Goal: Task Accomplishment & Management: Use online tool/utility

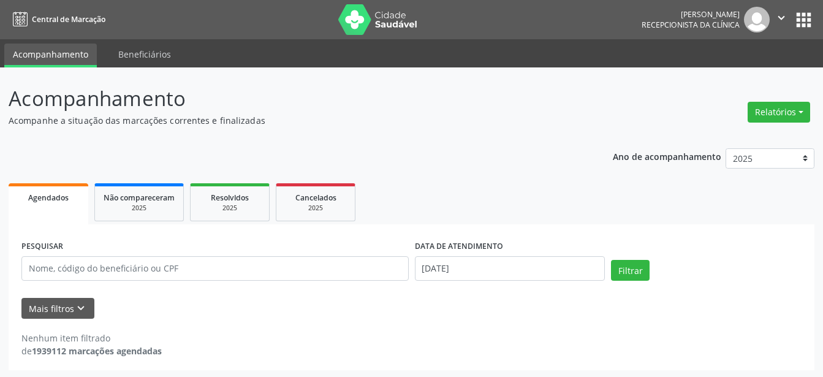
click at [793, 108] on button "Relatórios" at bounding box center [779, 112] width 63 height 21
click at [728, 142] on link "Agendamentos" at bounding box center [745, 138] width 132 height 17
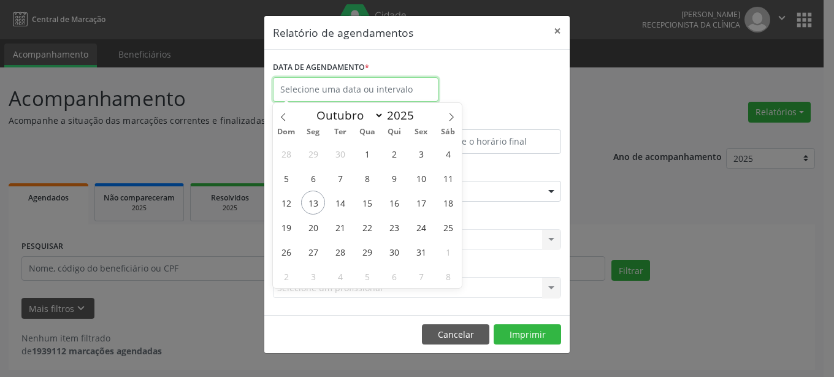
click at [301, 91] on input "text" at bounding box center [355, 89] width 165 height 25
click at [311, 197] on span "13" at bounding box center [313, 203] width 24 height 24
type input "[DATE]"
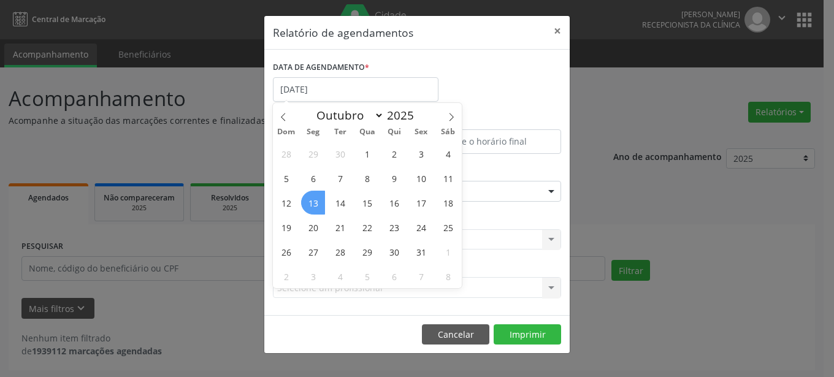
click at [311, 197] on span "13" at bounding box center [313, 203] width 24 height 24
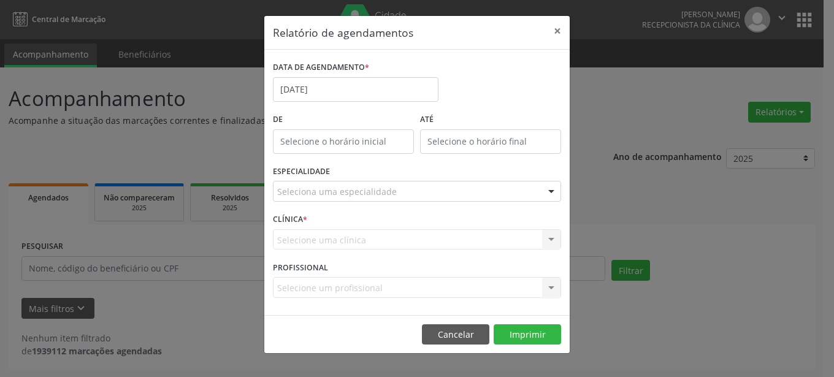
click at [554, 189] on div at bounding box center [551, 191] width 18 height 21
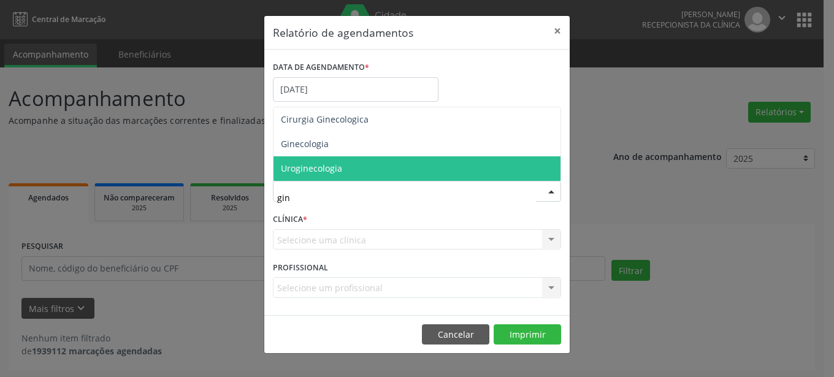
type input "gine"
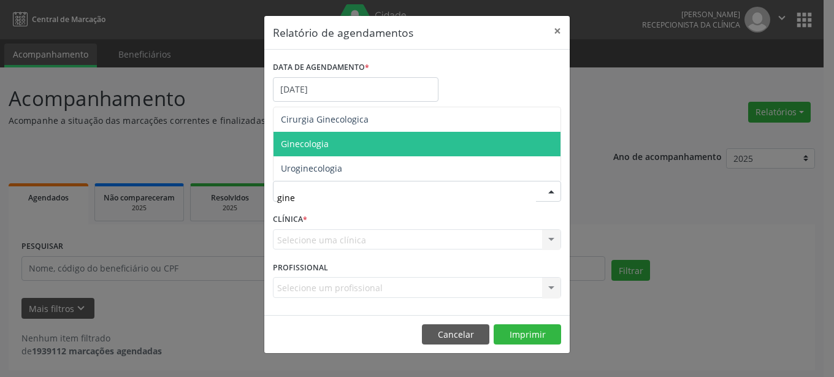
click at [365, 140] on span "Ginecologia" at bounding box center [416, 144] width 287 height 25
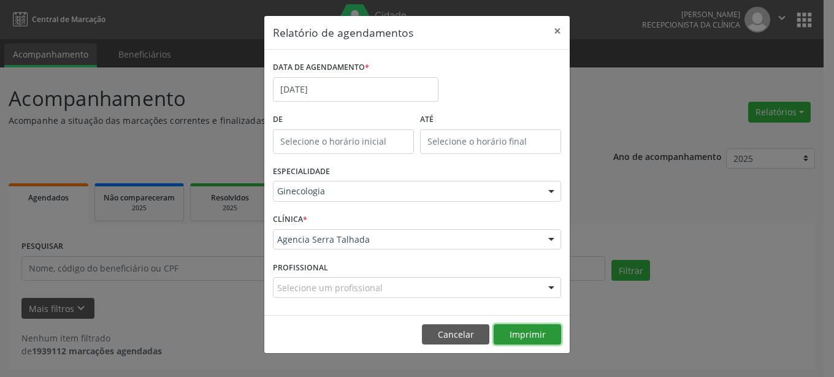
click at [543, 338] on button "Imprimir" at bounding box center [526, 334] width 67 height 21
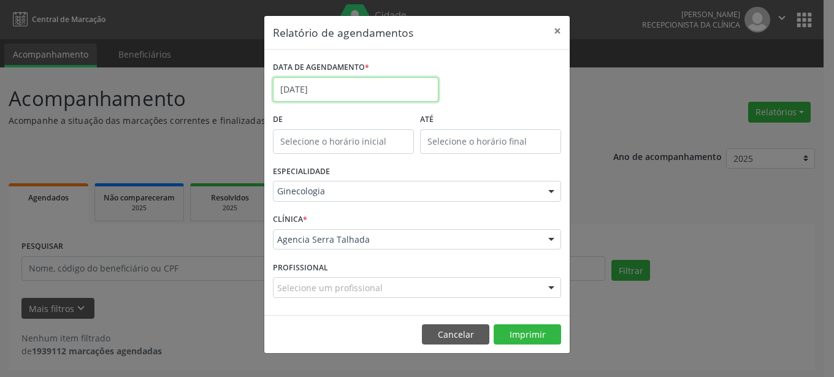
click at [378, 91] on input "[DATE]" at bounding box center [355, 89] width 165 height 25
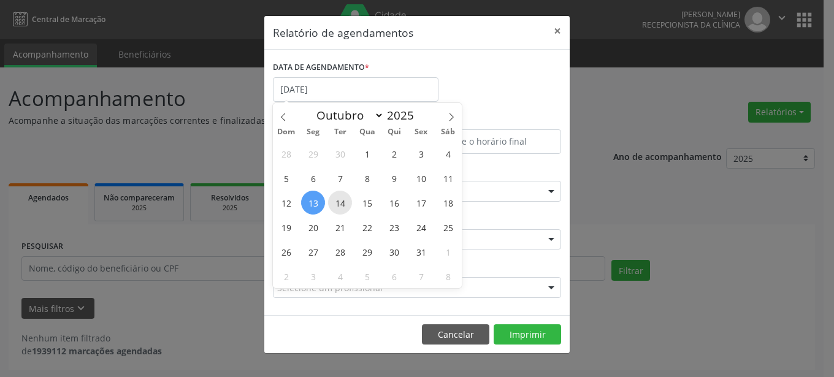
click at [339, 210] on span "14" at bounding box center [340, 203] width 24 height 24
type input "[DATE]"
click at [343, 205] on span "14" at bounding box center [340, 203] width 24 height 24
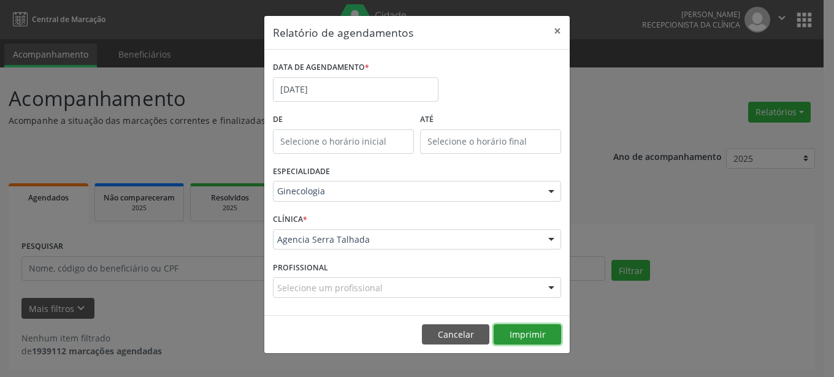
click at [520, 332] on button "Imprimir" at bounding box center [526, 334] width 67 height 21
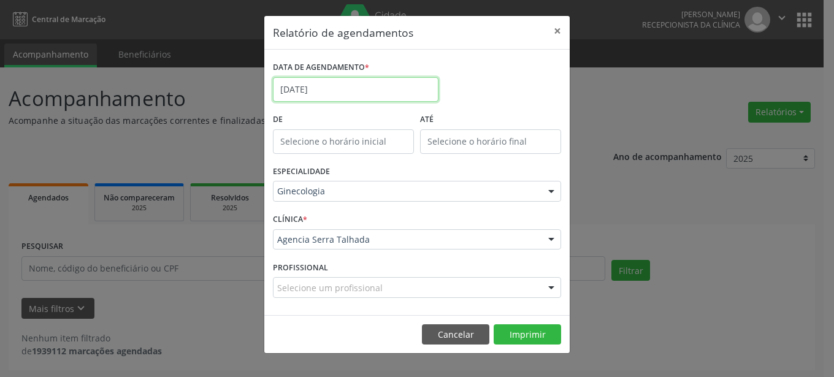
click at [384, 93] on input "[DATE]" at bounding box center [355, 89] width 165 height 25
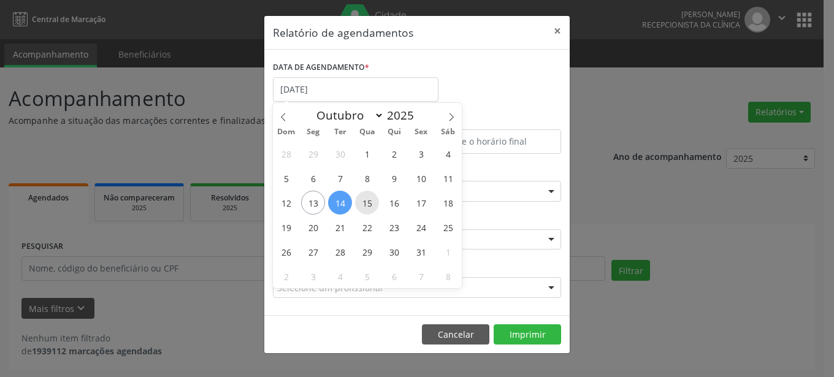
click at [367, 205] on span "15" at bounding box center [367, 203] width 24 height 24
type input "[DATE]"
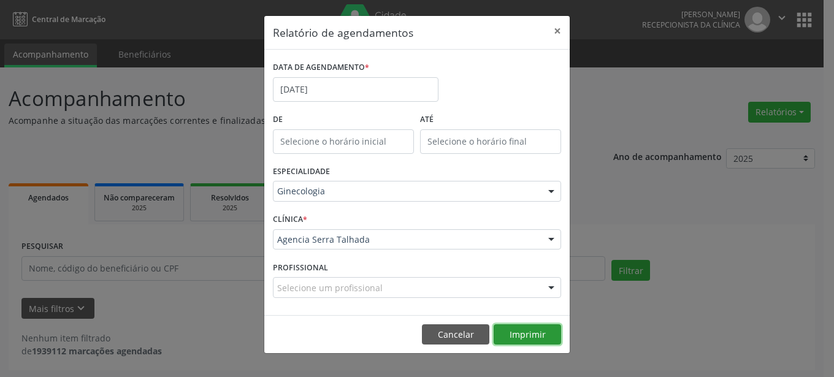
click at [523, 330] on button "Imprimir" at bounding box center [526, 334] width 67 height 21
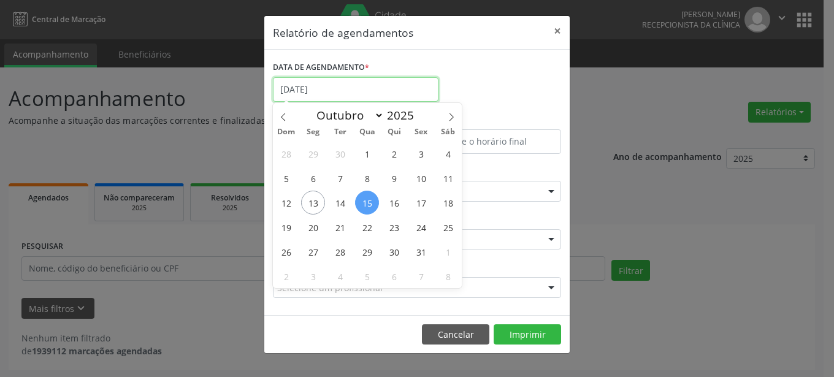
click at [395, 94] on input "[DATE]" at bounding box center [355, 89] width 165 height 25
click at [399, 207] on span "16" at bounding box center [394, 203] width 24 height 24
type input "[DATE]"
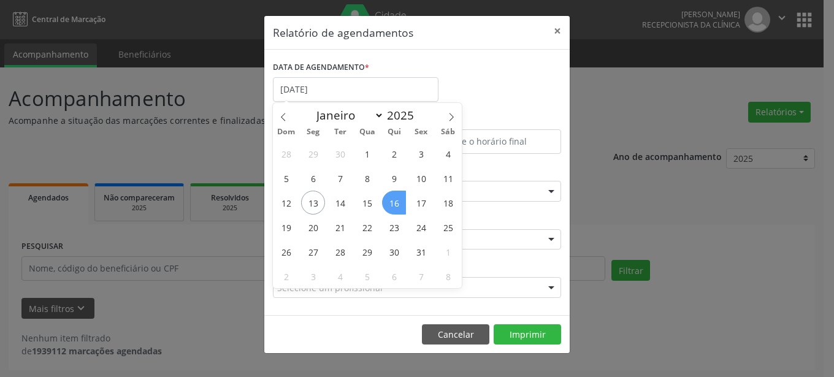
click at [399, 207] on span "16" at bounding box center [394, 203] width 24 height 24
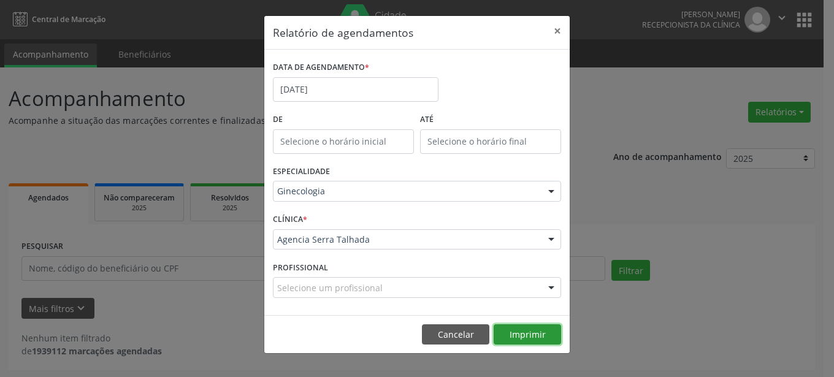
click at [522, 333] on button "Imprimir" at bounding box center [526, 334] width 67 height 21
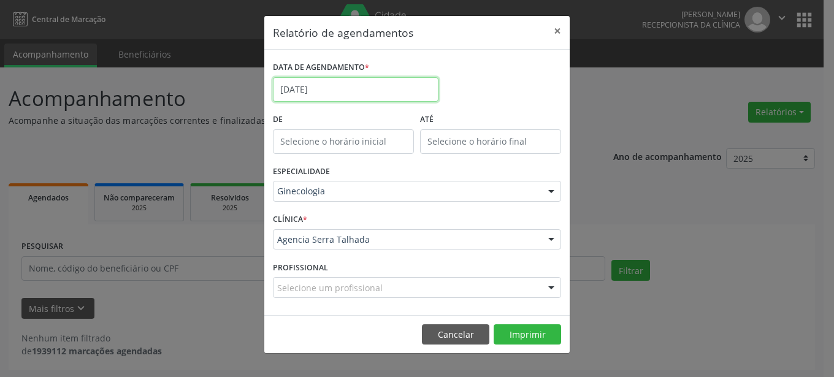
click at [370, 79] on input "[DATE]" at bounding box center [355, 89] width 165 height 25
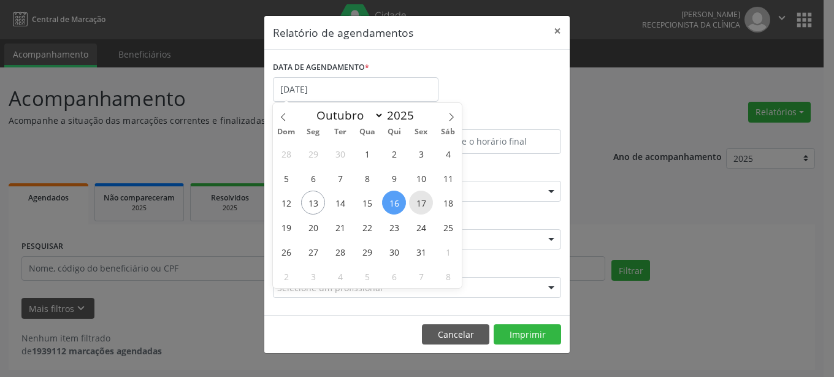
click at [427, 208] on span "17" at bounding box center [421, 203] width 24 height 24
type input "[DATE]"
click at [427, 208] on span "17" at bounding box center [421, 203] width 24 height 24
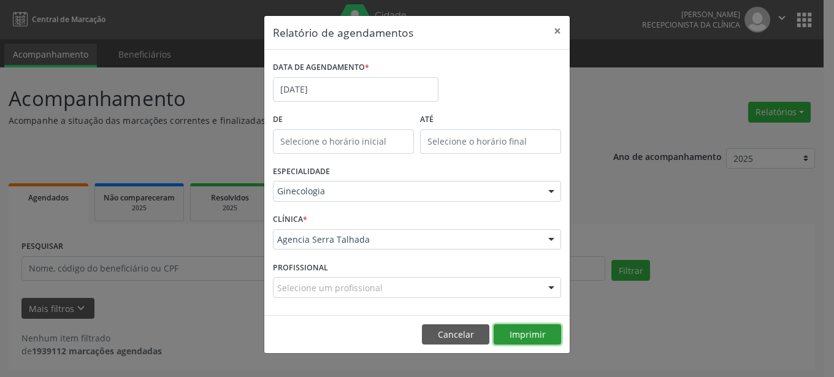
click at [526, 333] on button "Imprimir" at bounding box center [526, 334] width 67 height 21
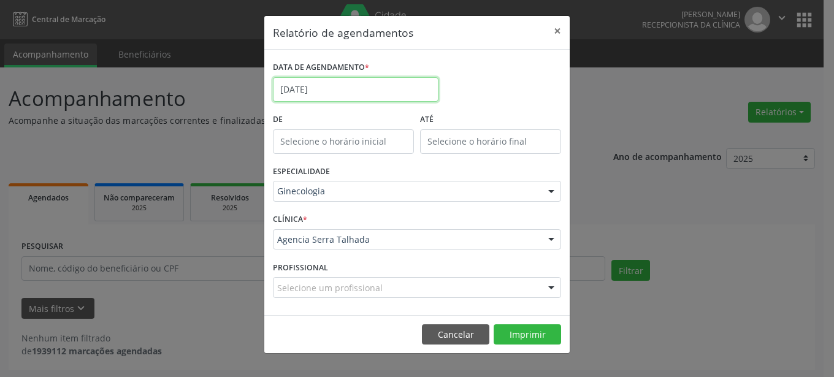
click at [373, 91] on input "[DATE]" at bounding box center [355, 89] width 165 height 25
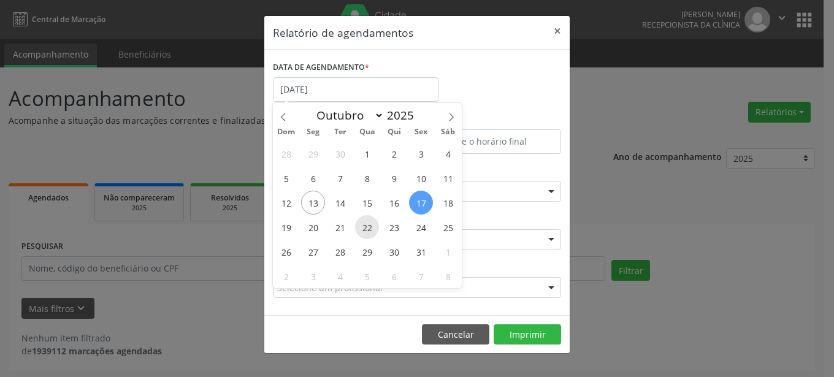
click at [359, 230] on span "22" at bounding box center [367, 227] width 24 height 24
type input "[DATE]"
click at [359, 230] on span "22" at bounding box center [367, 227] width 24 height 24
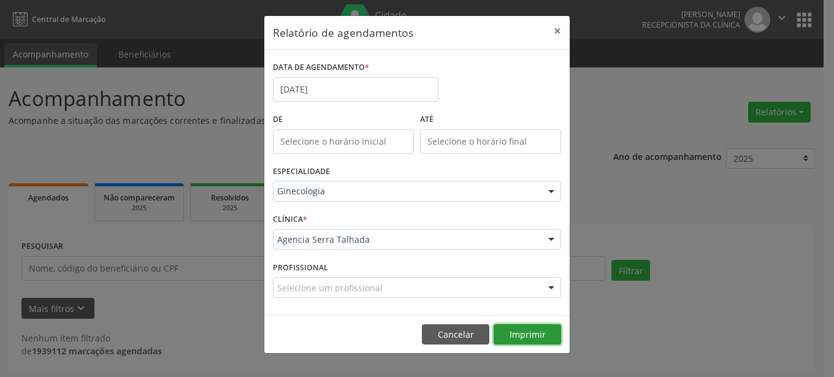
click at [534, 335] on button "Imprimir" at bounding box center [526, 334] width 67 height 21
click at [553, 32] on button "×" at bounding box center [557, 31] width 25 height 30
